Goal: Connect with others: Connect with others

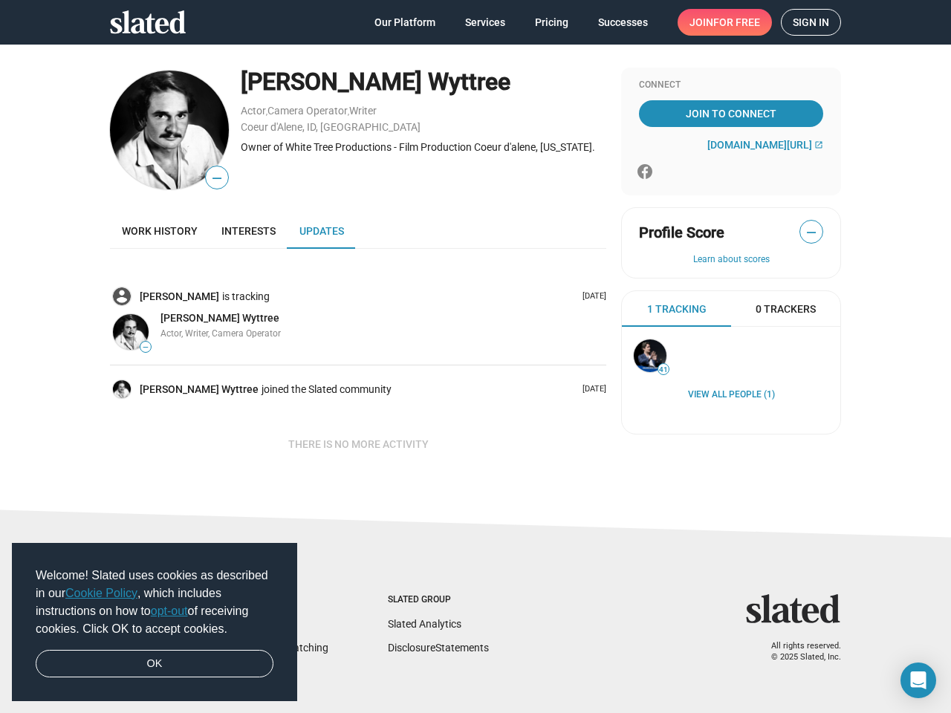
click at [155, 623] on span "Welcome! Slated uses cookies as described in our Cookie Policy , which includes…" at bounding box center [155, 602] width 238 height 71
click at [163, 130] on img at bounding box center [169, 130] width 119 height 119
click at [211, 178] on span "—" at bounding box center [217, 178] width 22 height 19
click at [417, 147] on div "Owner of White Tree Productions - Film Production Coeur d'alene, [US_STATE]." at bounding box center [423, 147] width 365 height 14
click at [116, 296] on img at bounding box center [122, 296] width 18 height 18
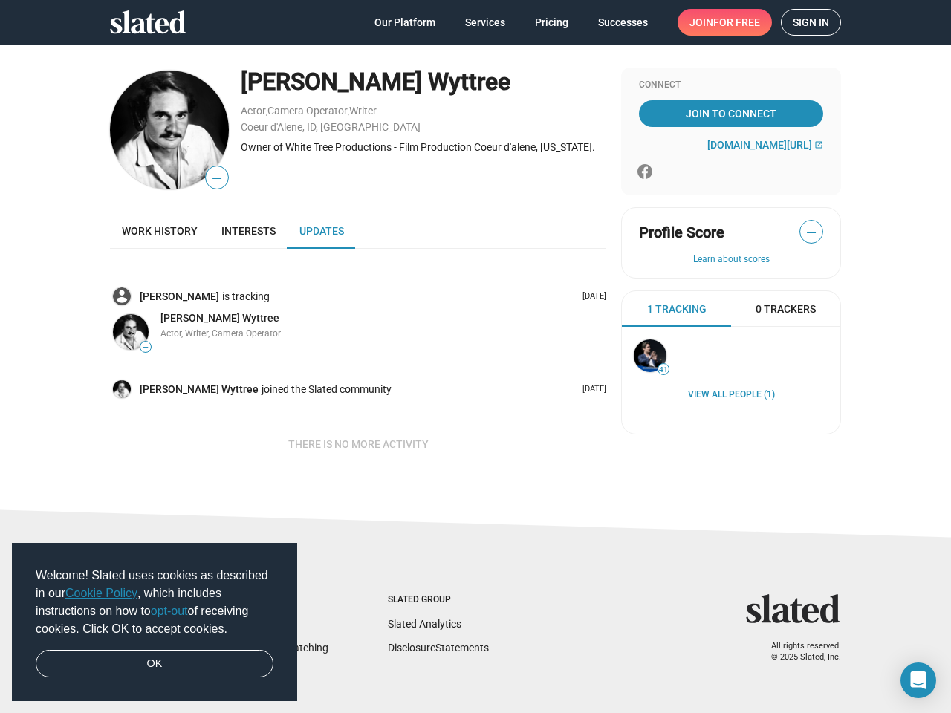
click at [116, 296] on img at bounding box center [122, 296] width 18 height 18
click at [125, 332] on img at bounding box center [131, 332] width 36 height 36
click at [140, 347] on span "—" at bounding box center [145, 347] width 10 height 8
click at [116, 389] on img at bounding box center [122, 389] width 18 height 18
